Goal: Task Accomplishment & Management: Manage account settings

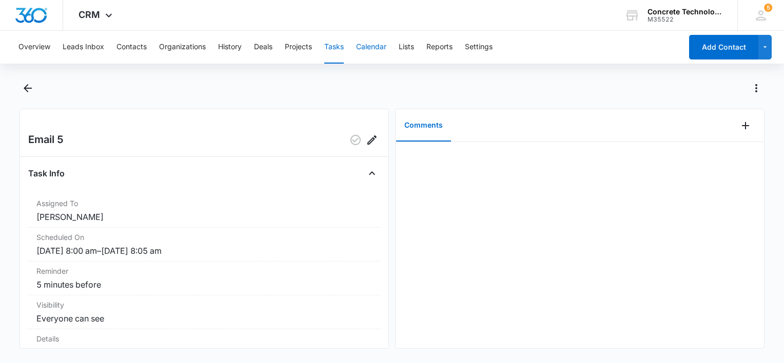
click at [375, 47] on button "Calendar" at bounding box center [371, 47] width 30 height 33
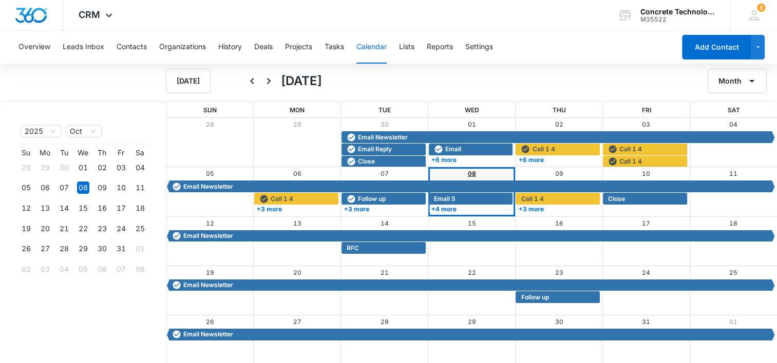
click at [472, 173] on link "08" at bounding box center [472, 174] width 8 height 8
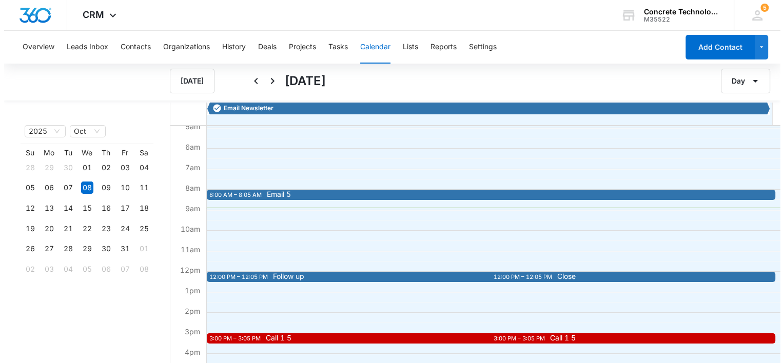
scroll to position [103, 0]
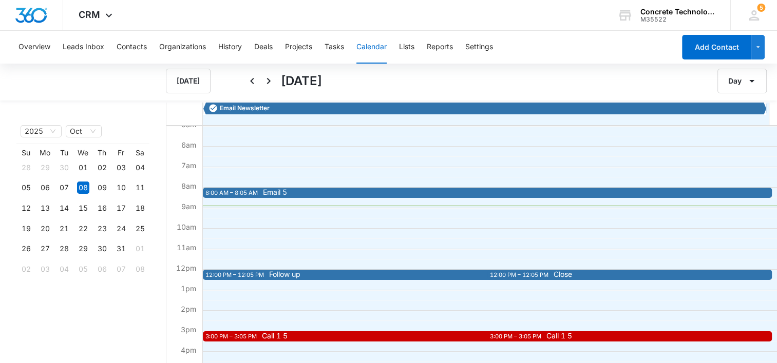
click at [310, 191] on span "Email 5" at bounding box center [543, 192] width 561 height 7
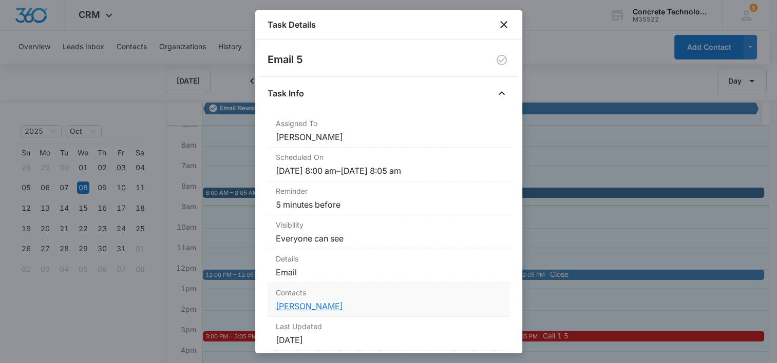
click at [304, 308] on link "[PERSON_NAME]" at bounding box center [309, 306] width 67 height 10
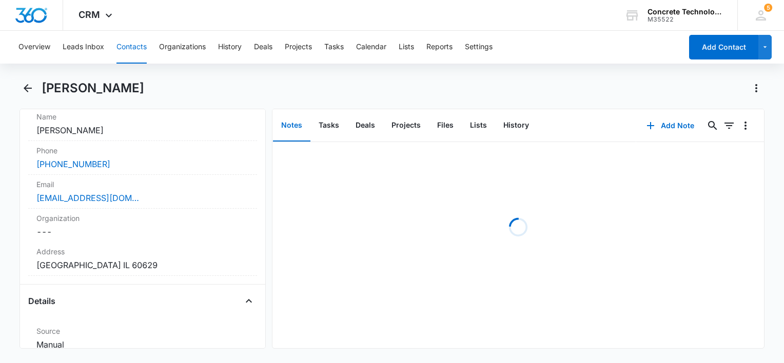
scroll to position [205, 0]
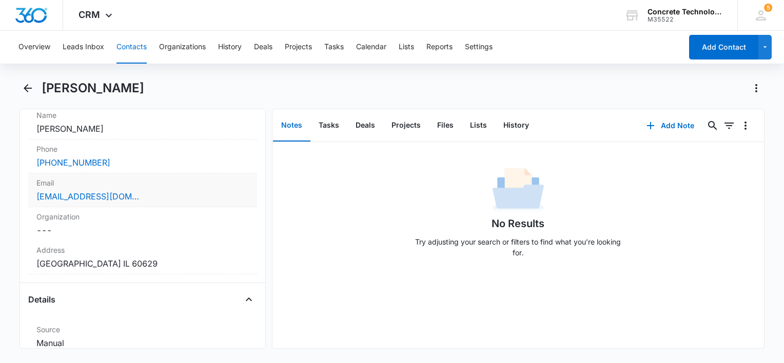
click at [164, 190] on div "[EMAIL_ADDRESS][DOMAIN_NAME]" at bounding box center [142, 196] width 213 height 12
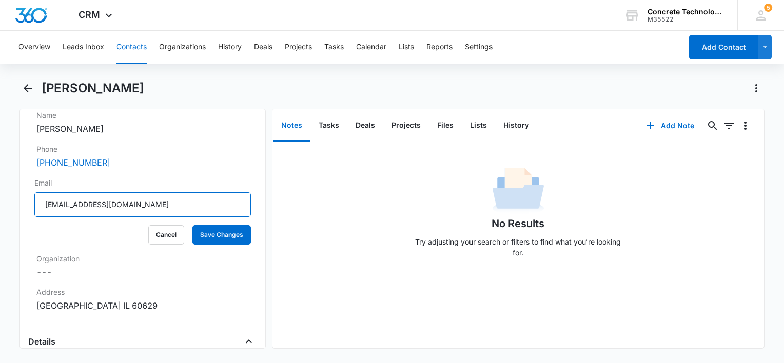
drag, startPoint x: 168, startPoint y: 203, endPoint x: 15, endPoint y: 231, distance: 156.1
click at [2, 228] on main "[PERSON_NAME] Remove [PERSON_NAME] [PERSON_NAME] Contact Info Name Cancel Save …" at bounding box center [392, 220] width 784 height 281
click at [203, 236] on button "Save Changes" at bounding box center [221, 235] width 59 height 20
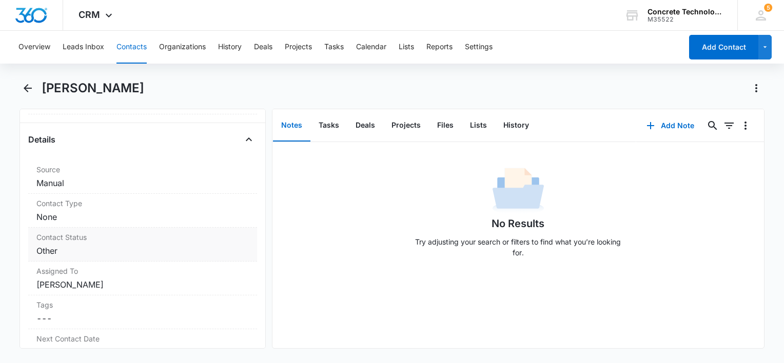
scroll to position [420, 0]
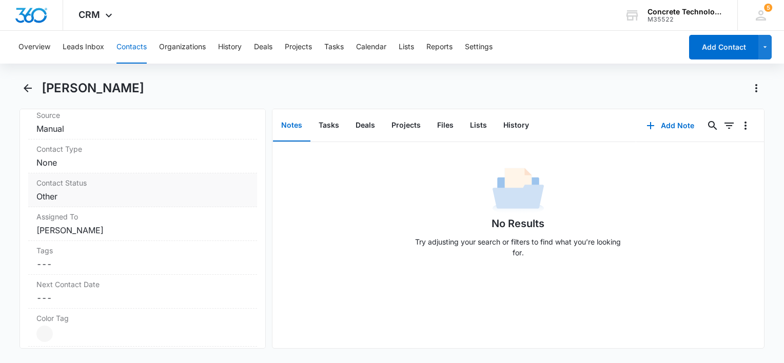
click at [71, 195] on dd "Cancel Save Changes Other" at bounding box center [142, 196] width 213 height 12
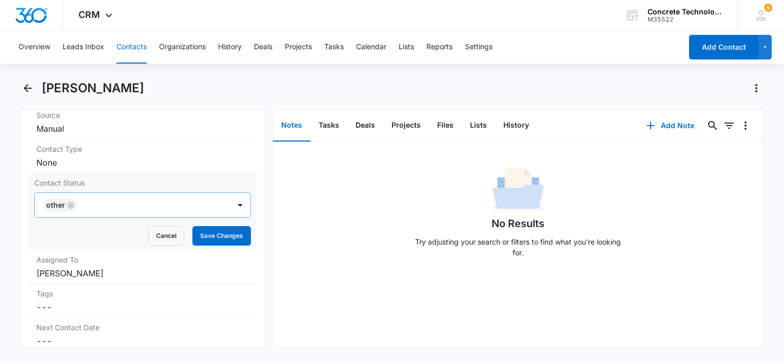
click at [72, 207] on icon "Remove Other" at bounding box center [70, 206] width 7 height 8
click at [72, 207] on div at bounding box center [130, 205] width 172 height 14
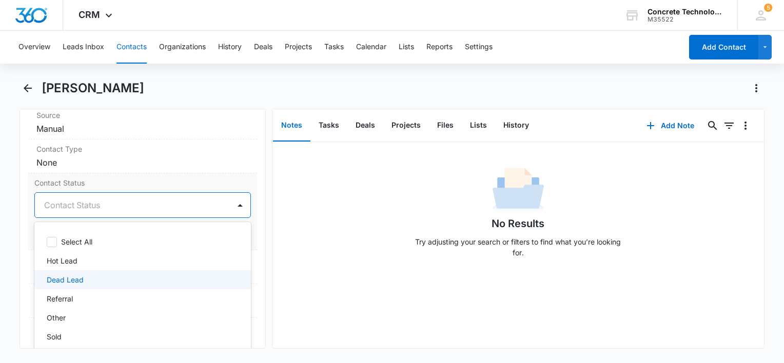
drag, startPoint x: 72, startPoint y: 277, endPoint x: 77, endPoint y: 275, distance: 5.5
click at [74, 276] on p "Dead Lead" at bounding box center [65, 280] width 37 height 11
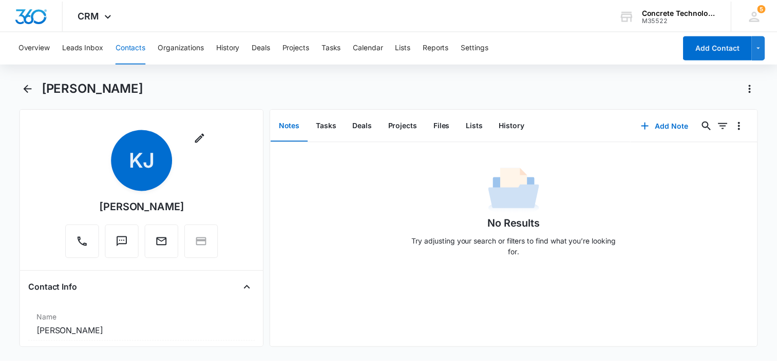
scroll to position [0, 0]
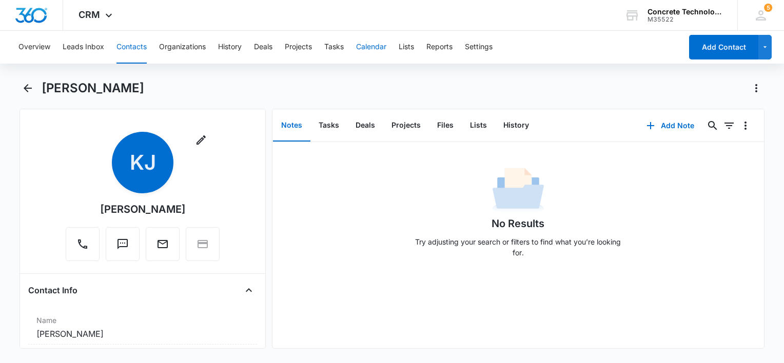
click at [374, 41] on button "Calendar" at bounding box center [371, 47] width 30 height 33
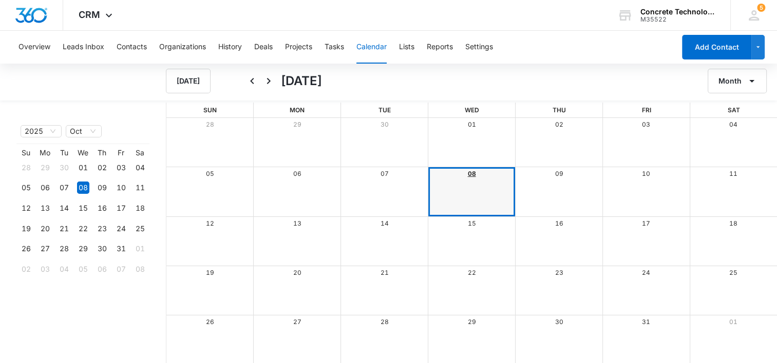
click at [470, 171] on link "08" at bounding box center [472, 174] width 8 height 8
